Goal: Transaction & Acquisition: Purchase product/service

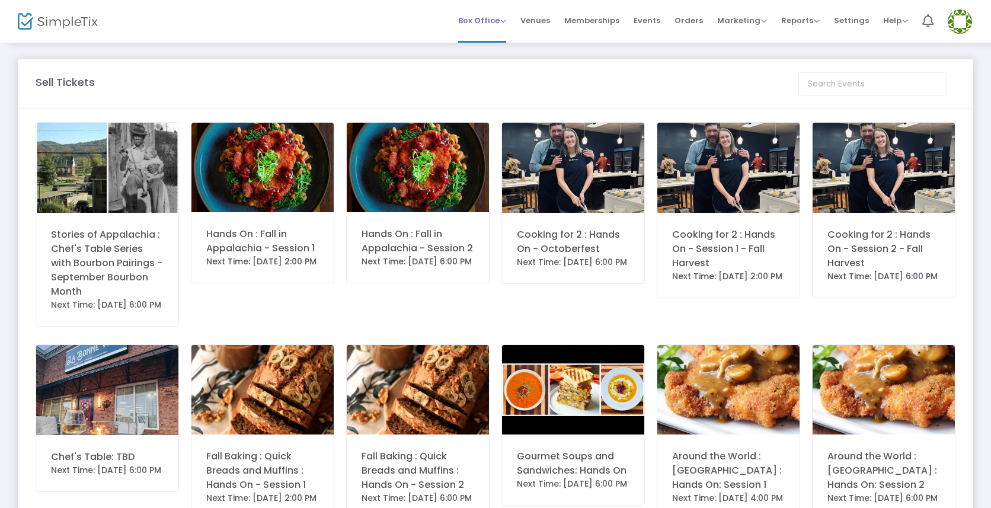
click at [506, 25] on span "Box Office" at bounding box center [482, 20] width 48 height 11
click at [504, 37] on li "Sell Tickets" at bounding box center [500, 39] width 85 height 23
click at [596, 251] on div "Cooking for 2 : Hands On - Octoberfest" at bounding box center [573, 242] width 113 height 28
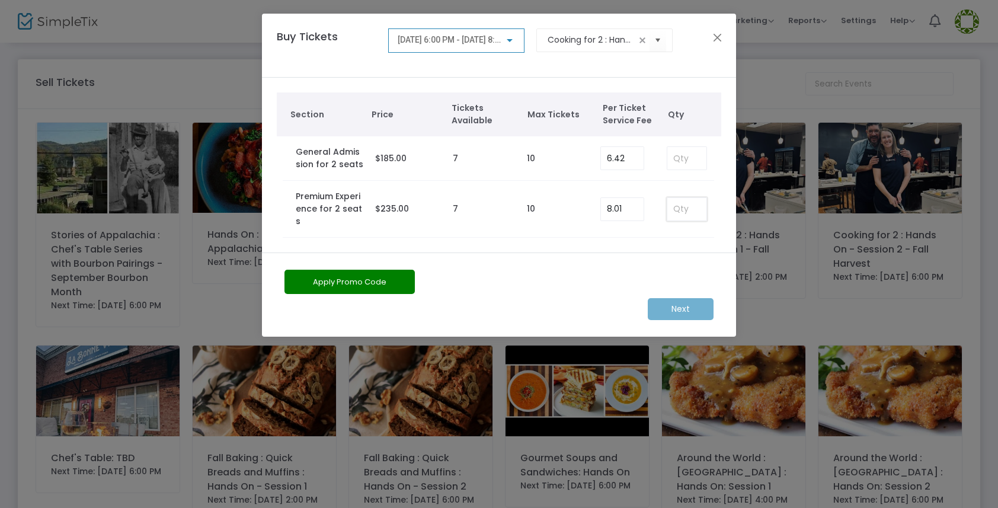
click at [687, 200] on input at bounding box center [686, 209] width 39 height 23
type input "1"
click at [687, 298] on m-button "Next" at bounding box center [681, 309] width 66 height 22
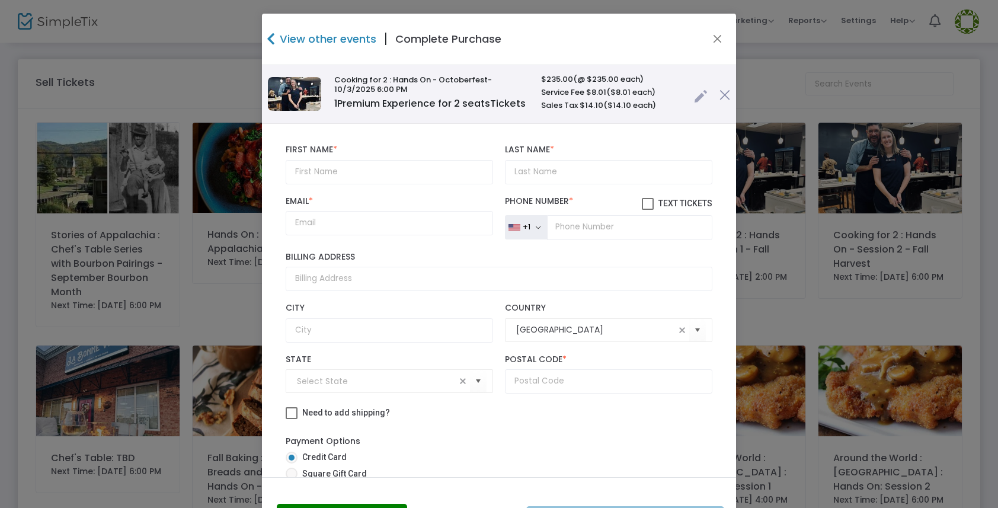
click at [694, 103] on link at bounding box center [701, 94] width 14 height 20
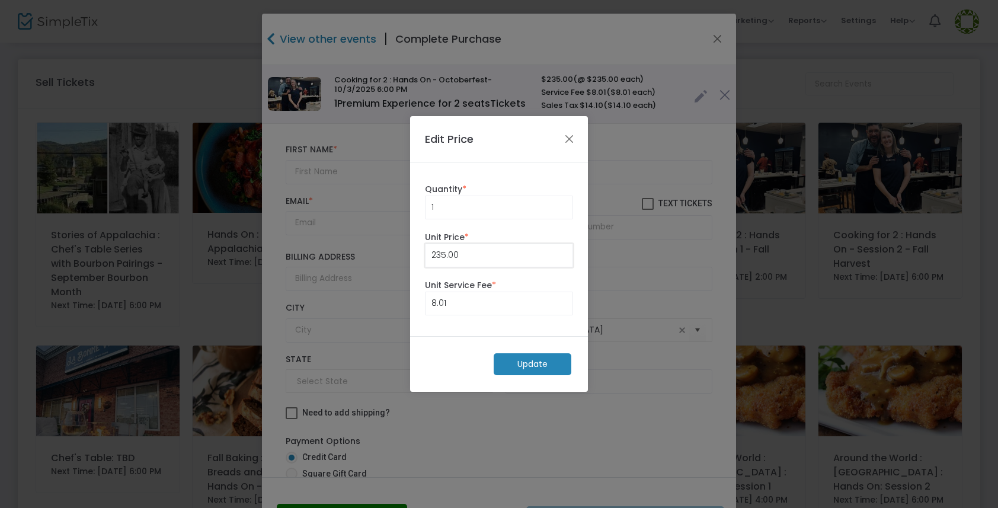
click at [474, 254] on input "235.00" at bounding box center [498, 255] width 147 height 23
type input "1"
type input "46"
click at [532, 359] on m-button "Update" at bounding box center [533, 364] width 78 height 22
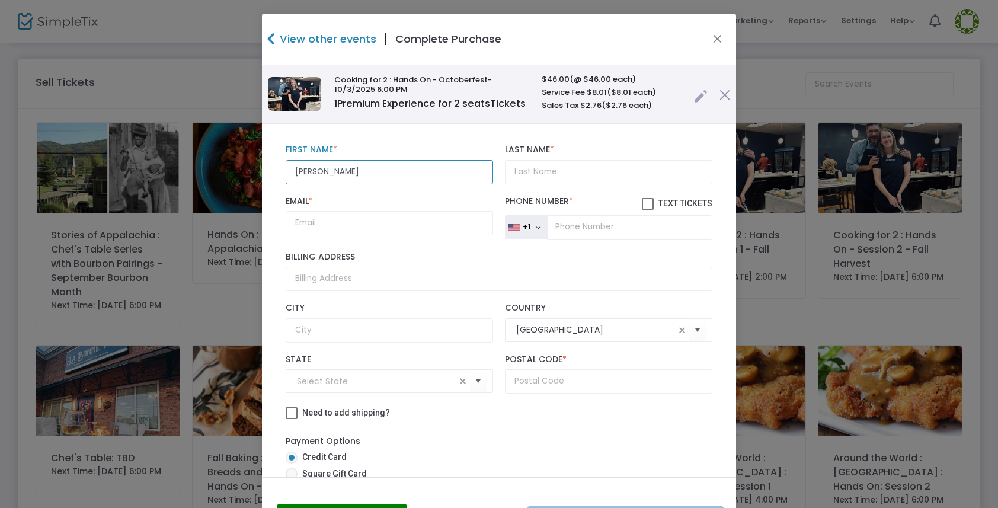
type input "[PERSON_NAME]"
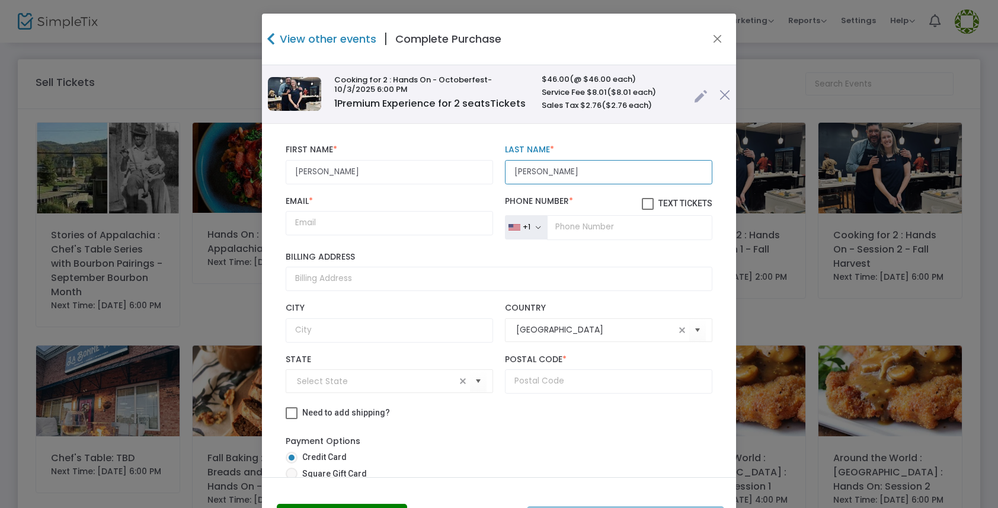
type input "[PERSON_NAME]"
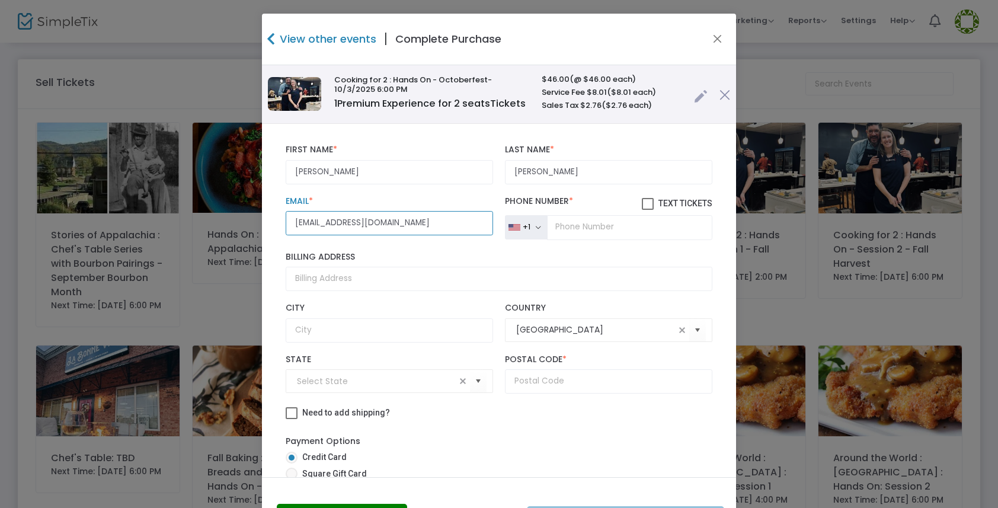
type input "[EMAIL_ADDRESS][DOMAIN_NAME]"
type input "[PHONE_NUMBER]"
click at [642, 210] on span at bounding box center [648, 204] width 12 height 12
click at [647, 210] on input "Text Tickets" at bounding box center [647, 210] width 1 height 1
checkbox input "true"
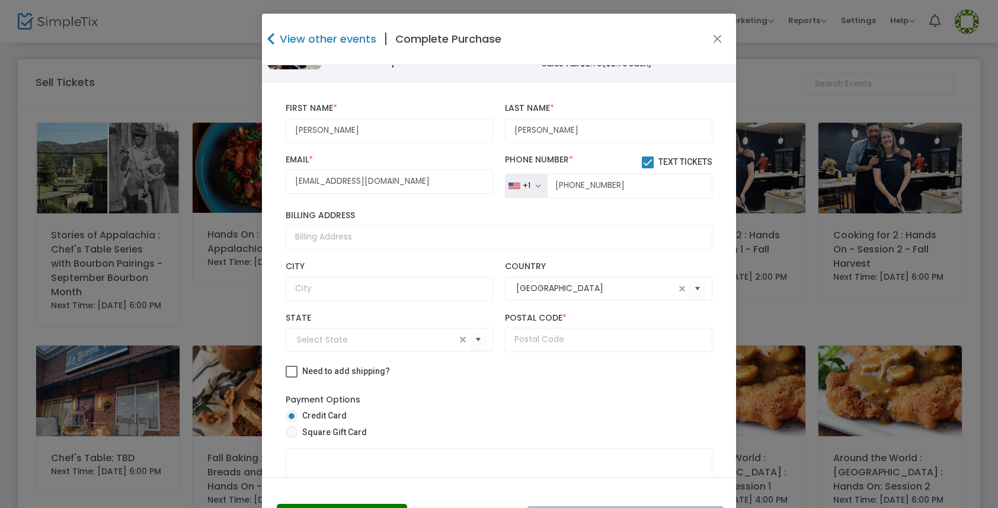
scroll to position [101, 0]
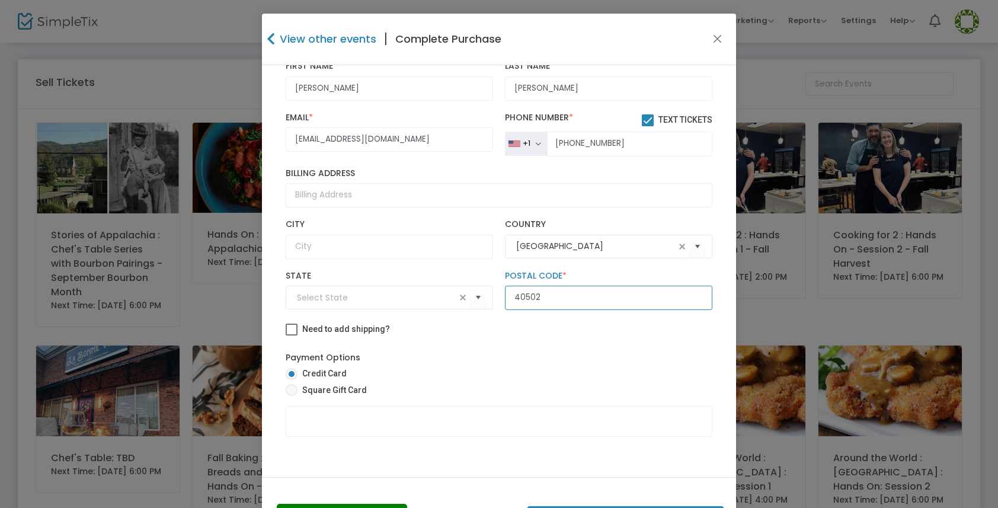
type input "40502"
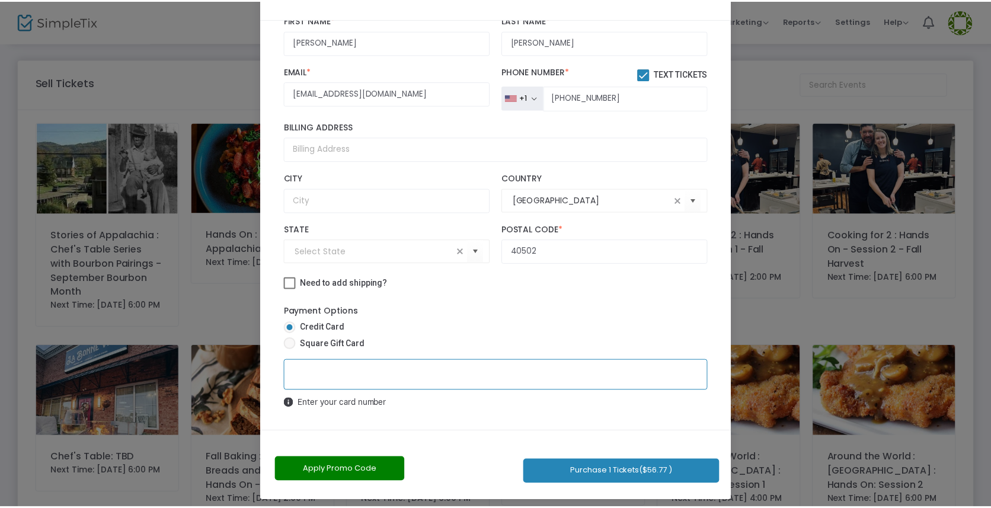
scroll to position [53, 0]
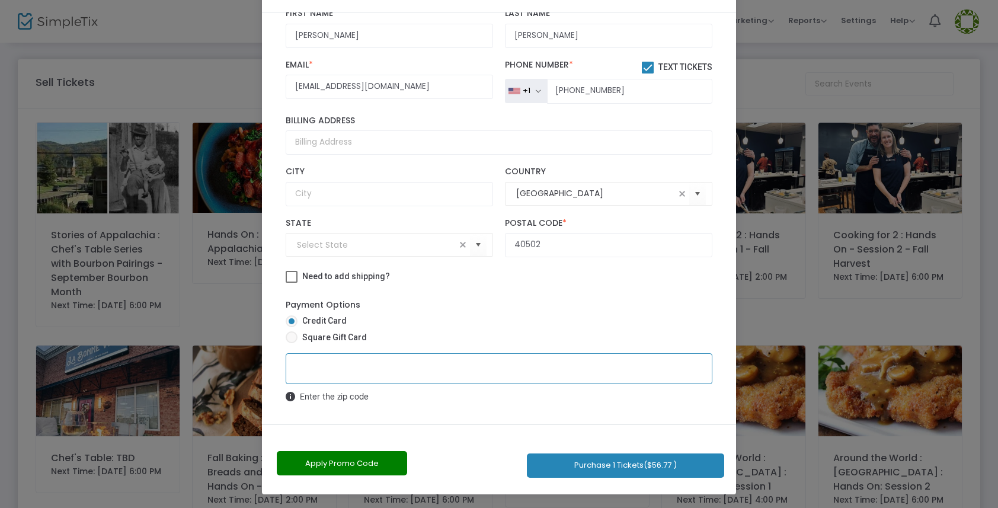
click at [628, 467] on button "Purchase 1 Tickets ($56.77 )" at bounding box center [625, 465] width 197 height 24
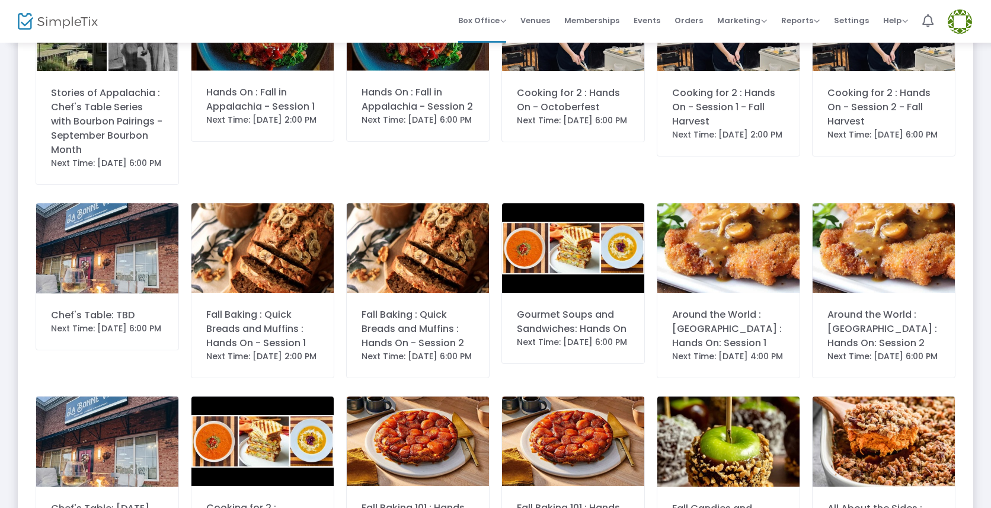
scroll to position [0, 0]
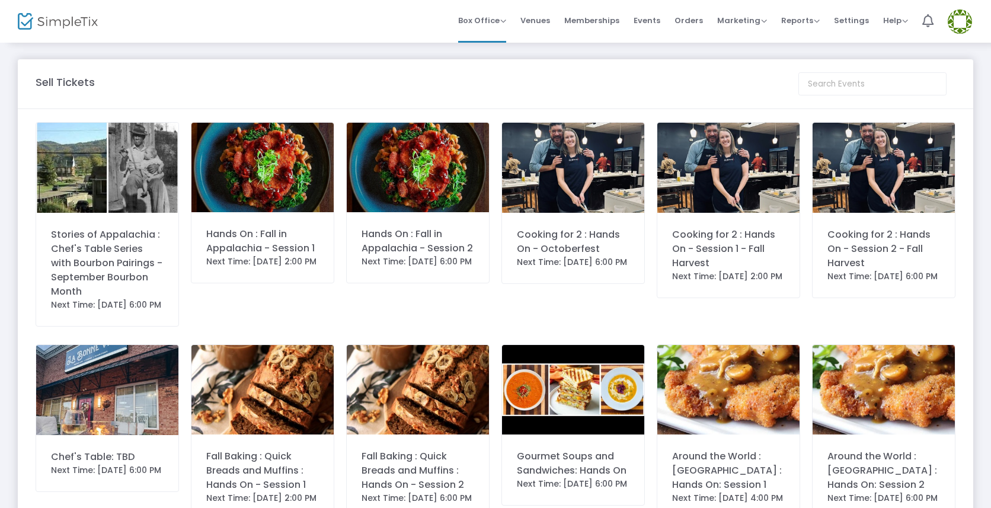
click at [62, 27] on img at bounding box center [58, 21] width 80 height 17
